Goal: Navigation & Orientation: Find specific page/section

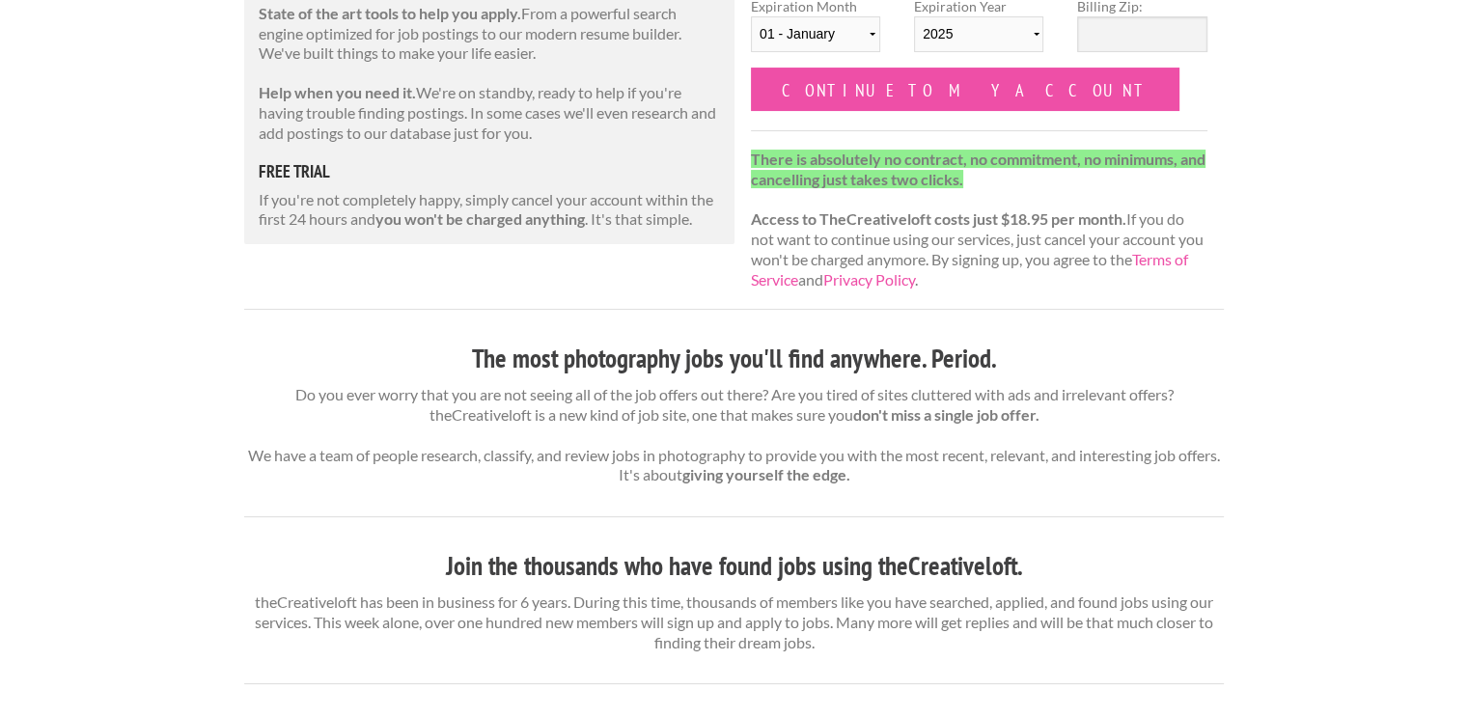
scroll to position [425, 0]
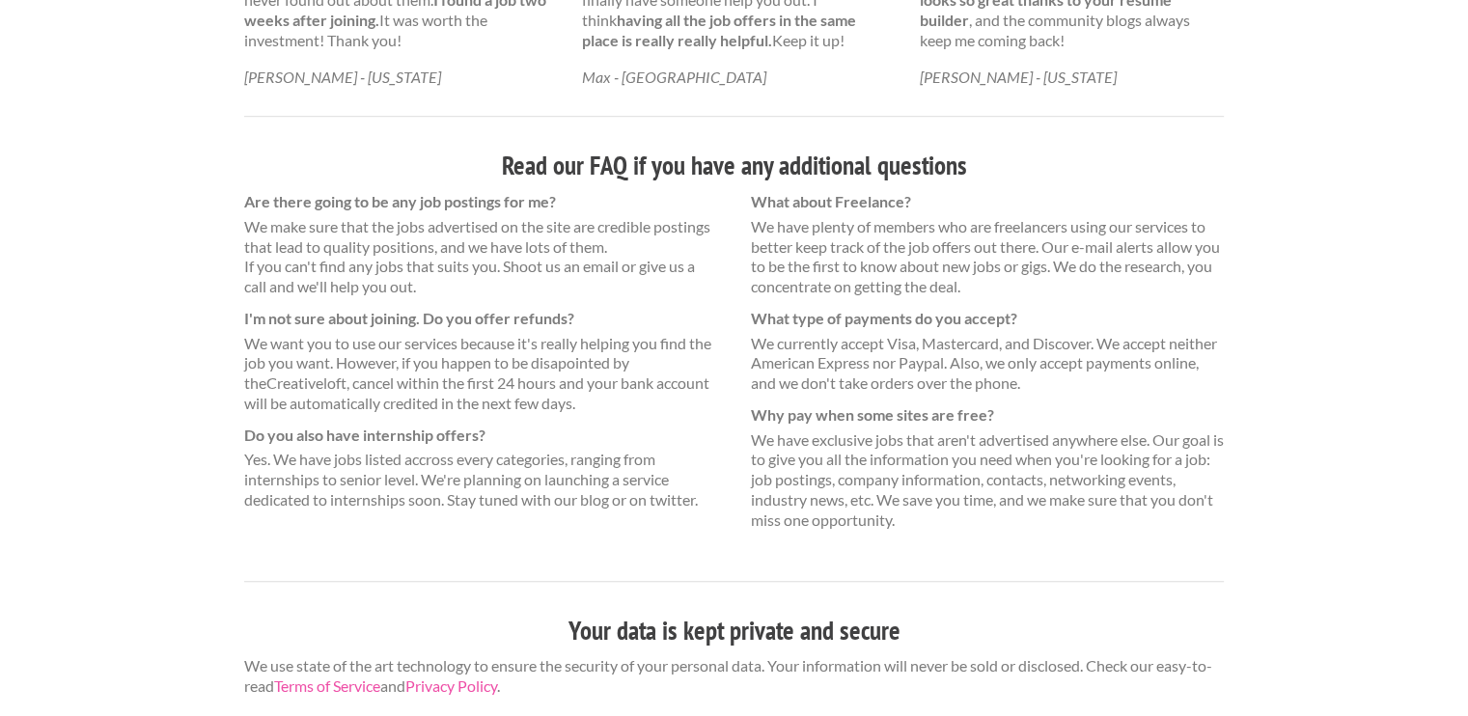
scroll to position [1293, 0]
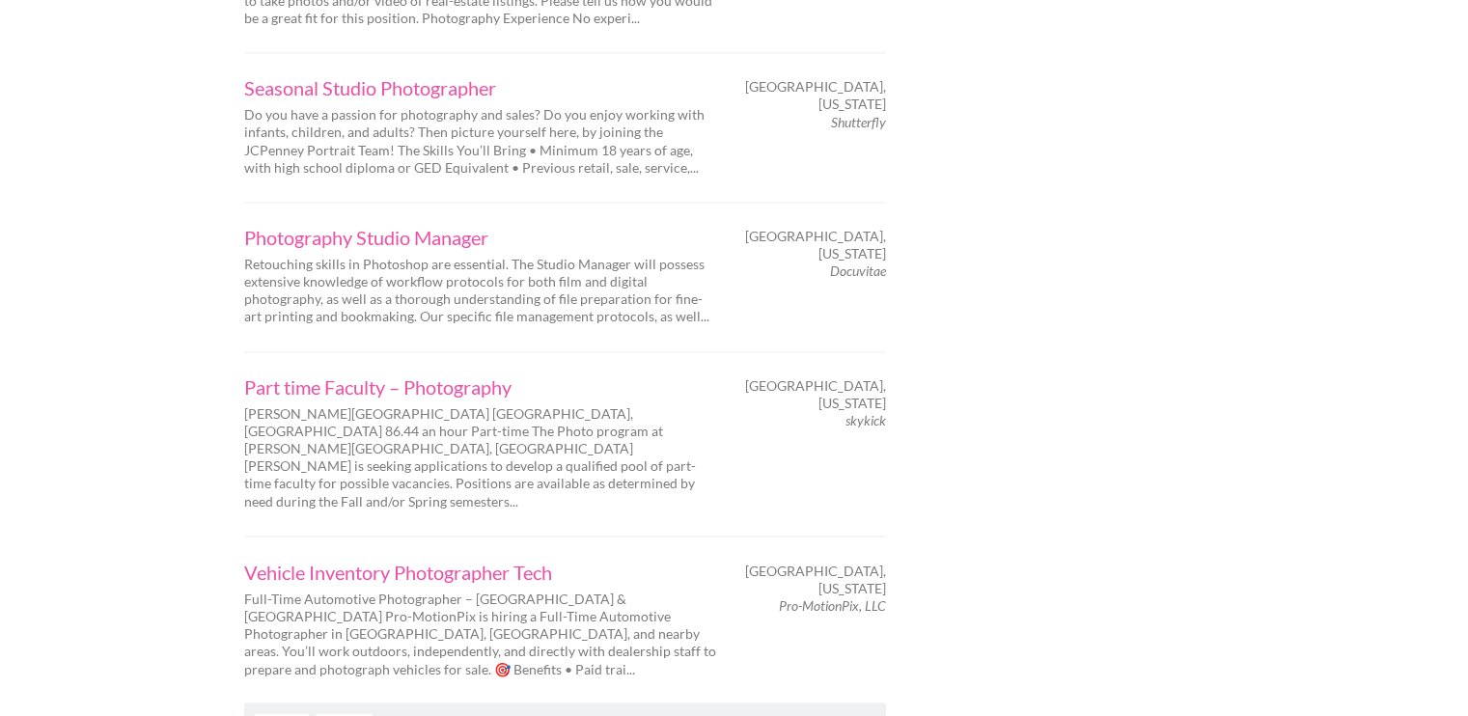
scroll to position [3204, 0]
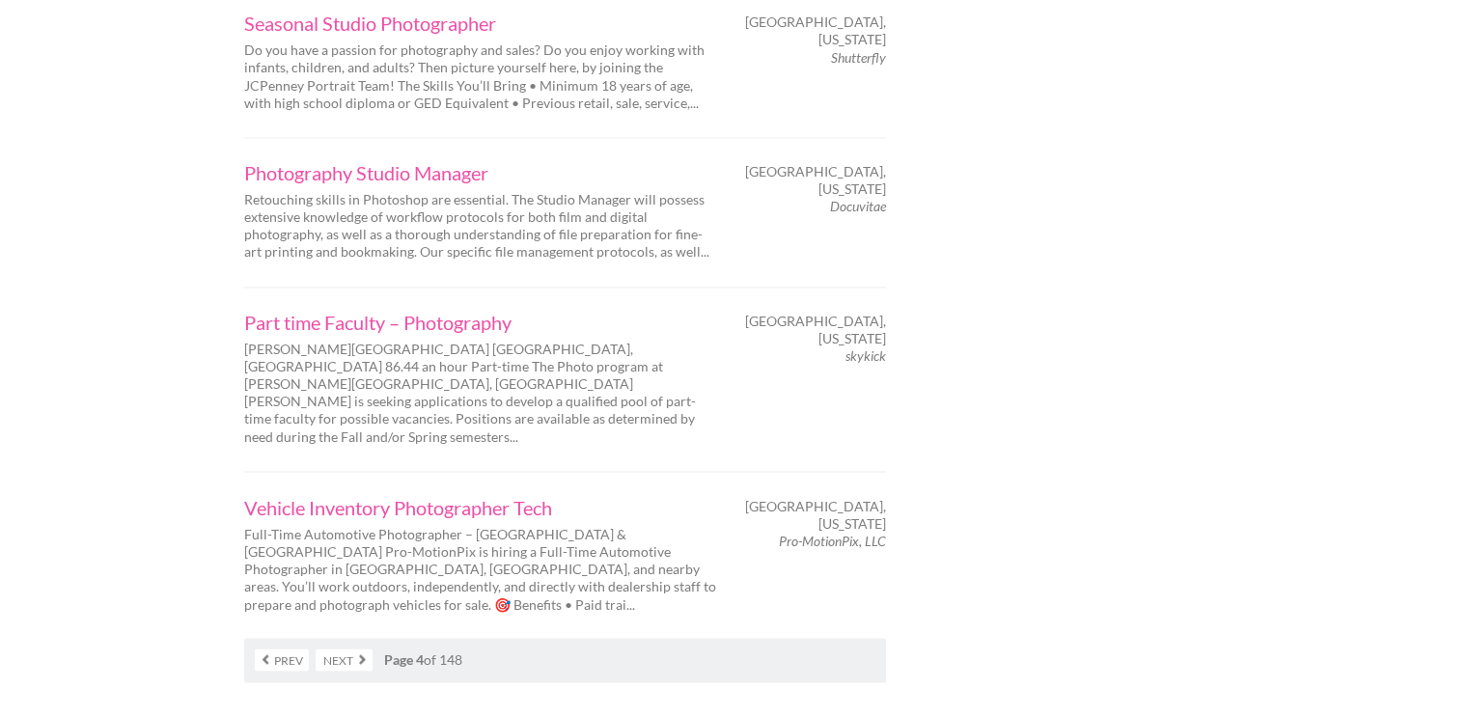
click at [325, 648] on link "Next" at bounding box center [344, 659] width 57 height 22
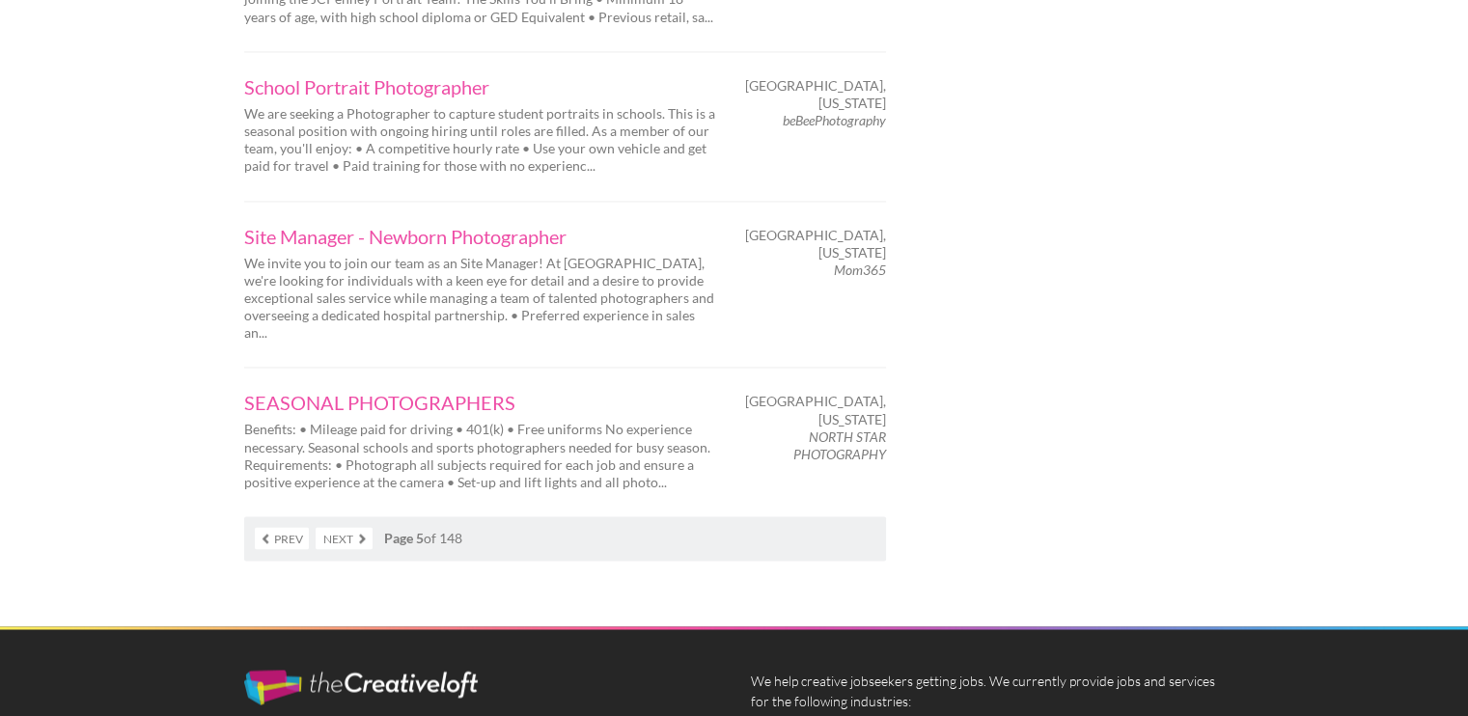
scroll to position [3165, 0]
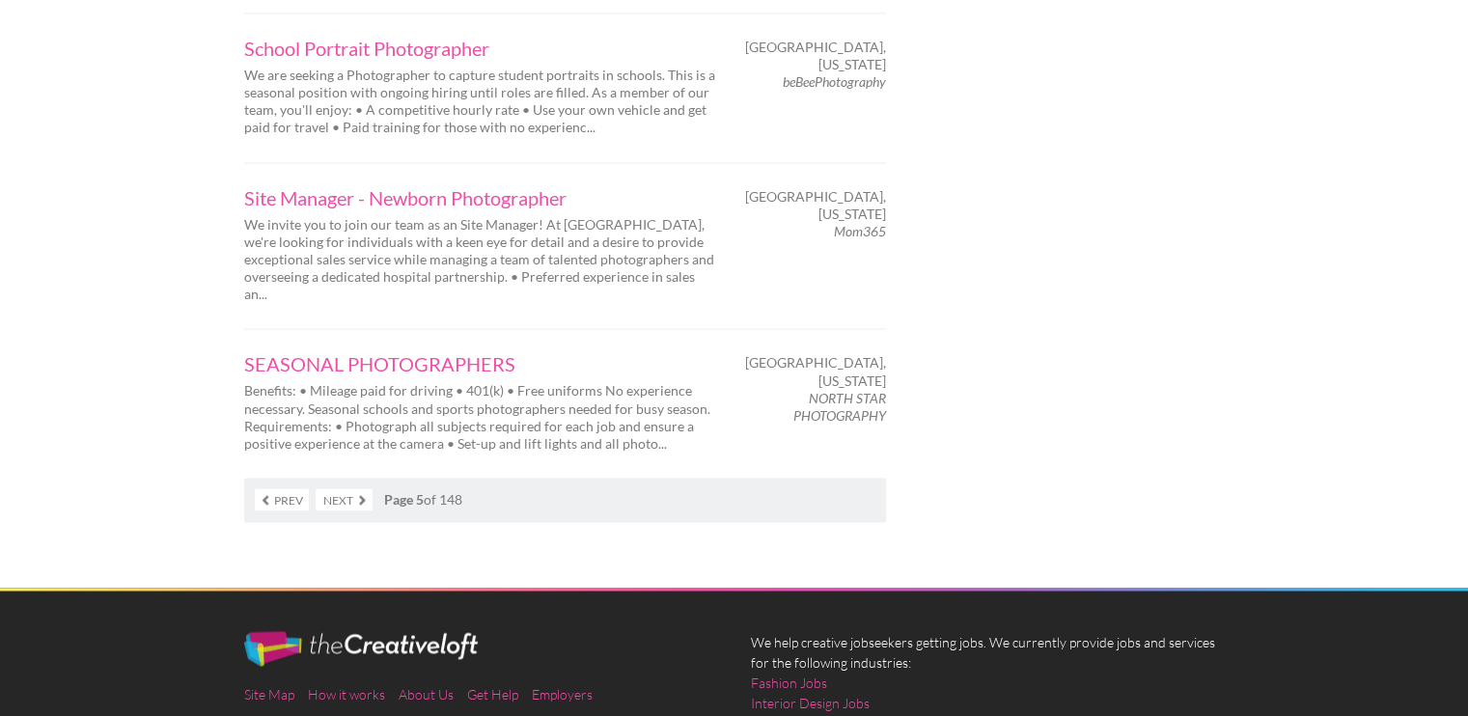
click at [336, 488] on link "Next" at bounding box center [344, 499] width 57 height 22
